Goal: Submit feedback/report problem

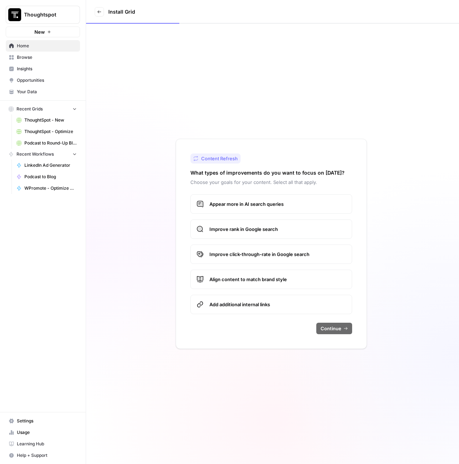
click at [48, 11] on span "Thoughtspot" at bounding box center [45, 14] width 43 height 7
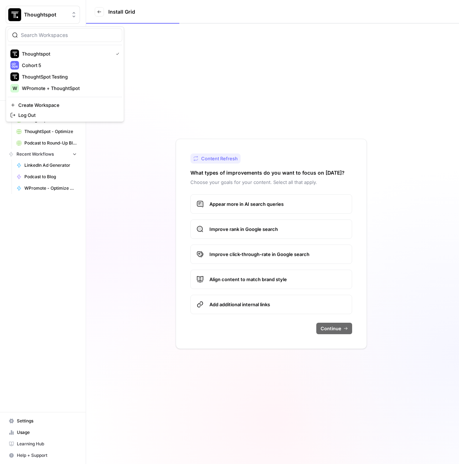
drag, startPoint x: 49, startPoint y: 221, endPoint x: 53, endPoint y: 204, distance: 16.6
click at [49, 220] on div "Thoughtspot New Home Browse Insights Opportunities Your Data Recent Grids Thoug…" at bounding box center [43, 232] width 86 height 464
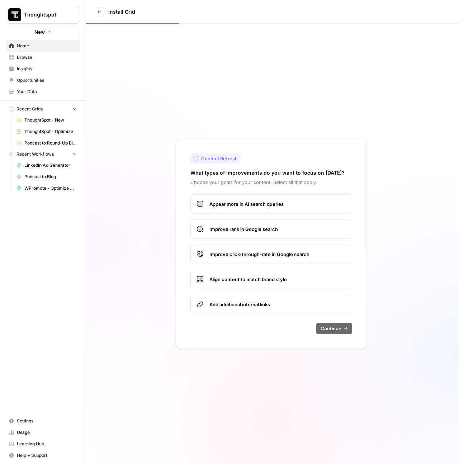
click at [26, 58] on span "Browse" at bounding box center [47, 57] width 60 height 6
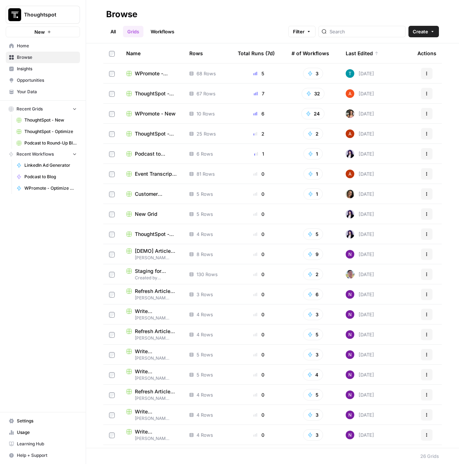
click at [145, 71] on span "WPromote - Optimize" at bounding box center [156, 73] width 43 height 7
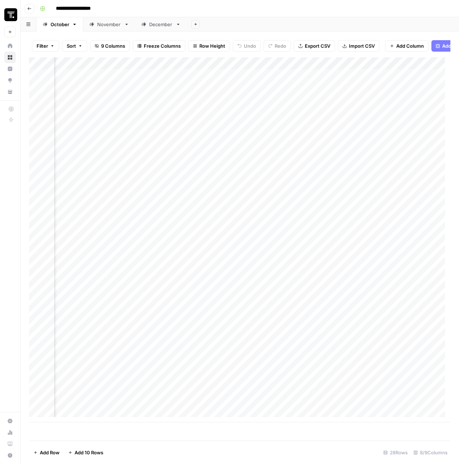
scroll to position [0, 303]
click at [230, 100] on div "Add Column" at bounding box center [239, 239] width 421 height 365
click at [231, 102] on div "Add Column" at bounding box center [239, 239] width 421 height 365
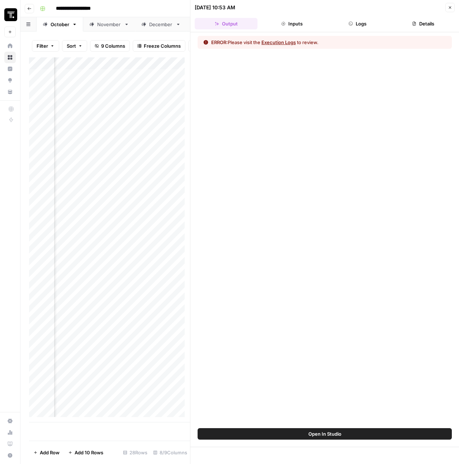
click at [280, 42] on button "Execution Logs" at bounding box center [278, 42] width 34 height 7
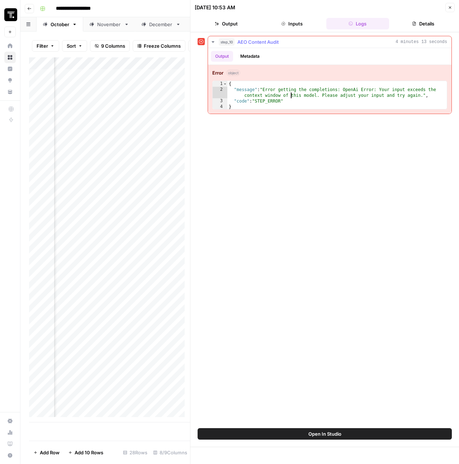
click at [290, 98] on div "{ "message" : "Error getting the completions: OpenAi Error: Your input exceeds …" at bounding box center [337, 101] width 220 height 40
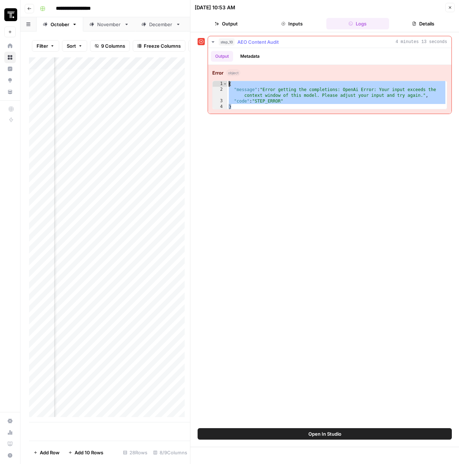
drag, startPoint x: 290, startPoint y: 104, endPoint x: 225, endPoint y: 80, distance: 69.6
click at [225, 81] on div "**********" at bounding box center [329, 95] width 235 height 29
type textarea "**********"
click at [350, 434] on button "Open In Studio" at bounding box center [325, 433] width 254 height 11
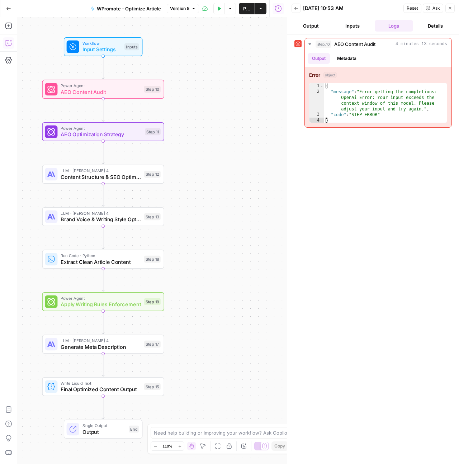
click at [9, 42] on icon "button" at bounding box center [8, 42] width 7 height 7
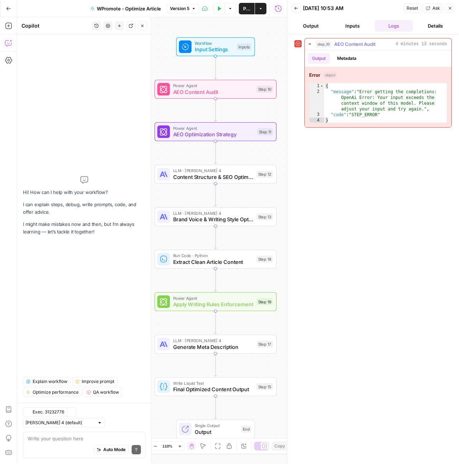
click at [364, 116] on div "{ "message" : "Error getting the completions: OpenAi Error: Your input exceeds …" at bounding box center [385, 109] width 123 height 52
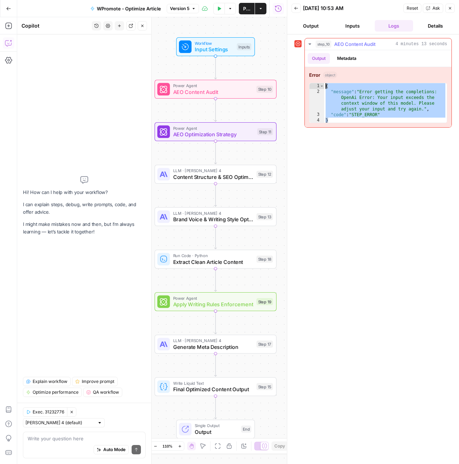
drag, startPoint x: 341, startPoint y: 119, endPoint x: 326, endPoint y: 84, distance: 38.2
click at [326, 84] on div "{ "message" : "Error getting the completions: OpenAi Error: Your input exceeds …" at bounding box center [385, 109] width 123 height 52
type textarea "**********"
click at [88, 419] on input "text" at bounding box center [59, 422] width 69 height 7
type input "[PERSON_NAME] 4 (default)"
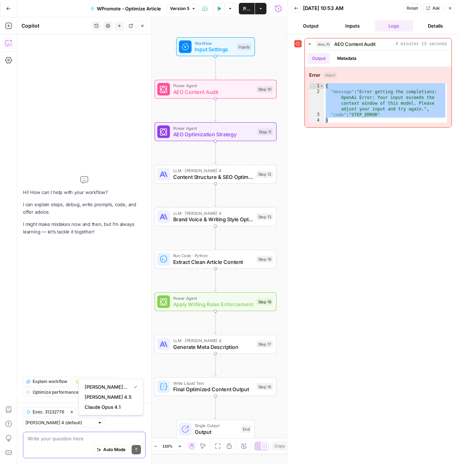
click at [56, 438] on textarea at bounding box center [84, 438] width 113 height 7
click at [25, 439] on div "I am getting this error in step) I am getting this error in step) Auto Mode Send" at bounding box center [84, 445] width 123 height 27
click at [26, 437] on div "I am getting this error in step) I am getting this error in step) Auto Mode Send" at bounding box center [84, 445] width 123 height 27
click at [28, 437] on textarea "I am getting this error in step)" at bounding box center [84, 438] width 113 height 7
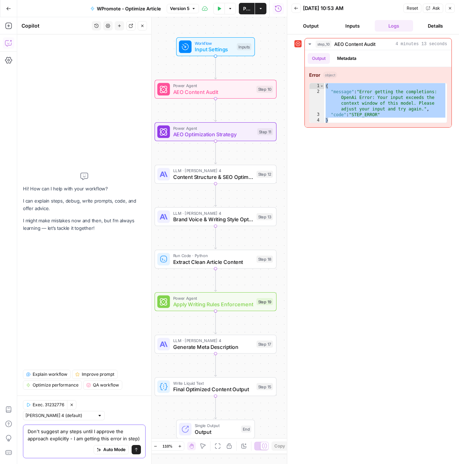
drag, startPoint x: 71, startPoint y: 440, endPoint x: 24, endPoint y: 432, distance: 46.9
click at [24, 432] on div "Don't suggest any steps until I approve the approach explicitly - I am getting …" at bounding box center [84, 442] width 123 height 34
paste textarea "{ "message": "Error getting the completions: OpenAi Error: Your input exceeds t…"
click at [85, 448] on div "Auto Mode Send" at bounding box center [84, 450] width 113 height 16
click at [132, 439] on textarea "Don't suggest any steps until I approve the approach explicitly - I am getting …" at bounding box center [84, 435] width 113 height 14
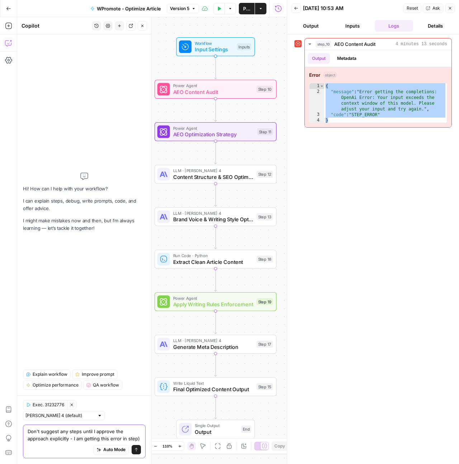
click at [138, 439] on textarea "Don't suggest any steps until I approve the approach explicitly - I am getting …" at bounding box center [84, 435] width 113 height 14
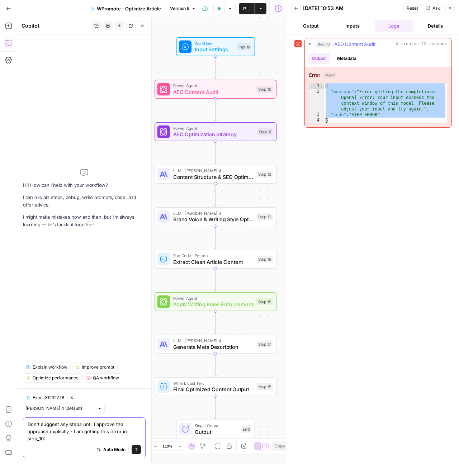
type textarea "Don't suggest any steps until I approve the approach explicitly - I am getting …"
click at [398, 107] on div "{ "message" : "Error getting the completions: OpenAi Error: Your input exceeds …" at bounding box center [385, 109] width 123 height 52
drag, startPoint x: 349, startPoint y: 120, endPoint x: 324, endPoint y: 85, distance: 43.2
click at [324, 85] on div "{ "message" : "Error getting the completions: OpenAi Error: Your input exceeds …" at bounding box center [385, 109] width 123 height 52
type textarea "**********"
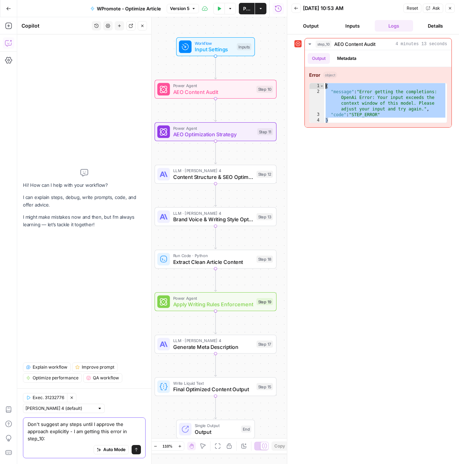
click at [67, 429] on textarea "Don't suggest any steps until I approve the approach explicitly - I am getting …" at bounding box center [84, 432] width 113 height 22
click at [64, 439] on textarea "Don't suggest any steps until I approve the approach explicitly - I am getting …" at bounding box center [84, 432] width 113 height 22
paste textarea "{ "message": "Error getting the completions: OpenAi Error: Your input exceeds t…"
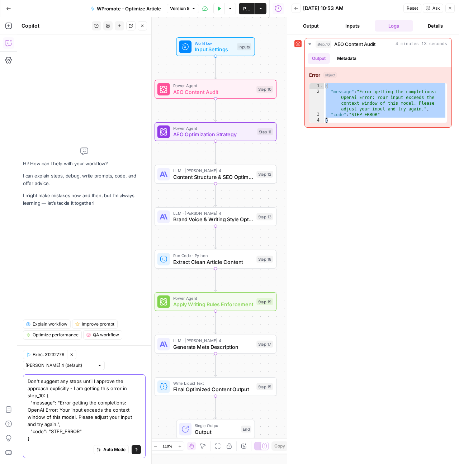
click at [50, 440] on textarea "Don't suggest any steps until I approve the approach explicitly - I am getting …" at bounding box center [84, 410] width 113 height 65
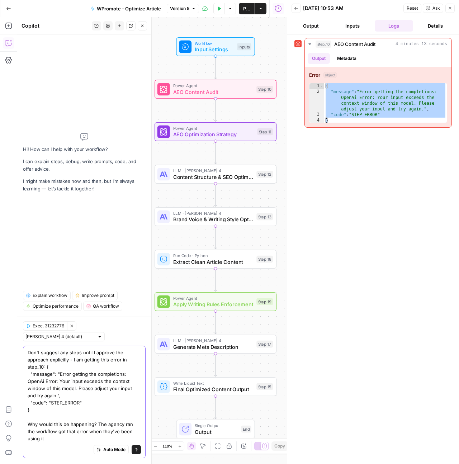
type textarea "Don't suggest any steps until I approve the approach explicitly - I am getting …"
click at [96, 403] on textarea "Don't suggest any steps until I approve the approach explicitly - I am getting …" at bounding box center [84, 395] width 113 height 93
click at [138, 439] on textarea "Don't suggest any steps until I approve the approach explicitly - I am getting …" at bounding box center [84, 395] width 113 height 93
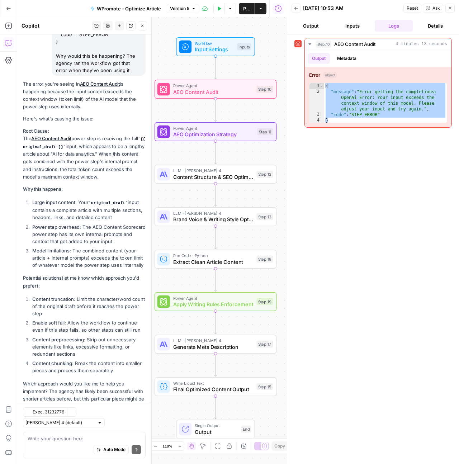
scroll to position [152, 0]
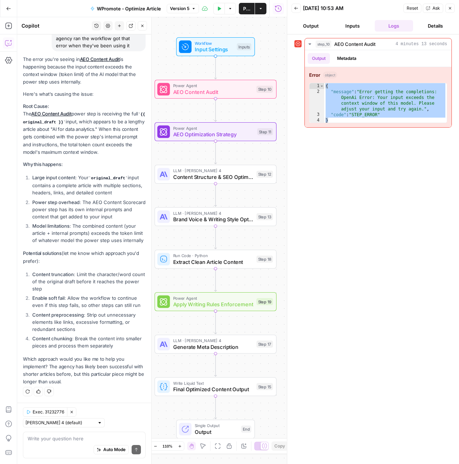
click at [8, 8] on icon "button" at bounding box center [8, 8] width 4 height 3
